Goal: Task Accomplishment & Management: Manage account settings

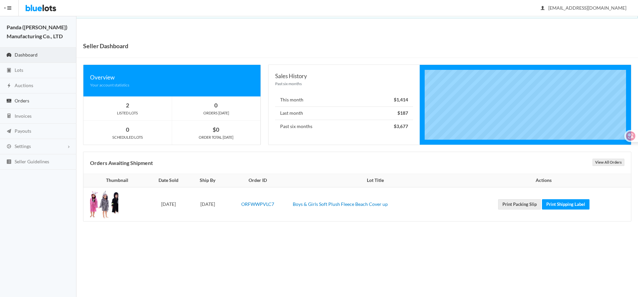
click at [23, 103] on span "Orders" at bounding box center [22, 101] width 15 height 6
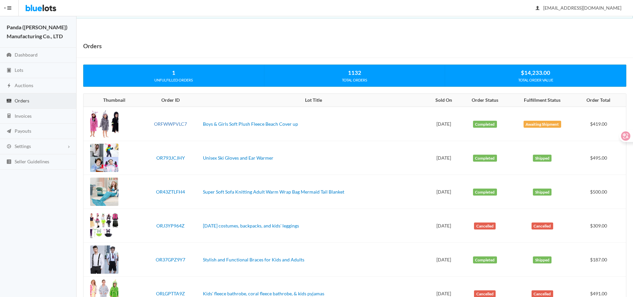
click at [167, 124] on link "ORFWWPVLC7" at bounding box center [170, 124] width 33 height 6
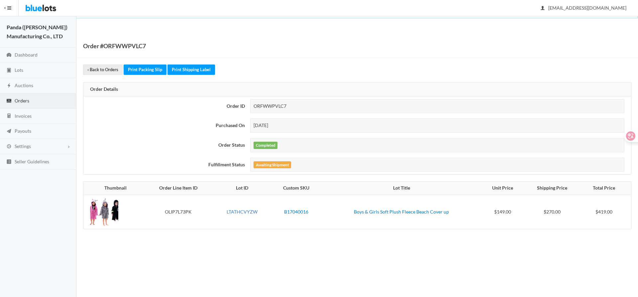
click at [248, 212] on link "LTATHCVYZW" at bounding box center [242, 212] width 31 height 6
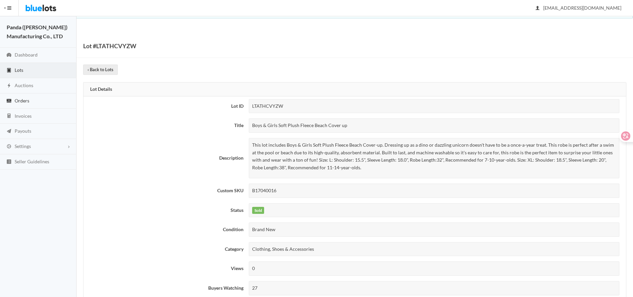
click at [22, 98] on span "Orders" at bounding box center [22, 101] width 15 height 6
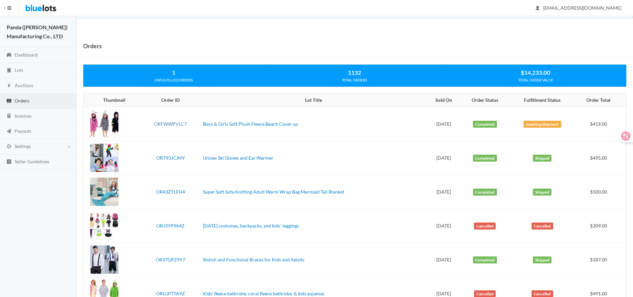
click at [173, 123] on link "ORFWWPVLC7" at bounding box center [170, 124] width 33 height 6
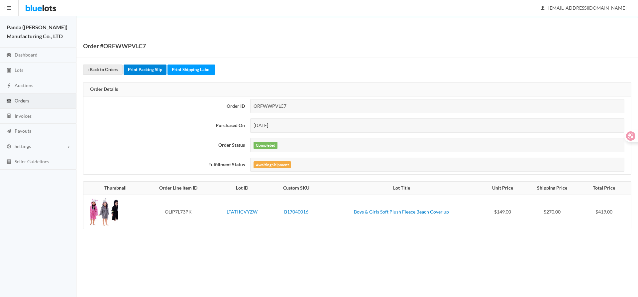
click at [146, 69] on link "Print Packing Slip" at bounding box center [145, 69] width 43 height 10
click at [197, 69] on link "Print Shipping Label" at bounding box center [192, 69] width 48 height 10
